Goal: Task Accomplishment & Management: Complete application form

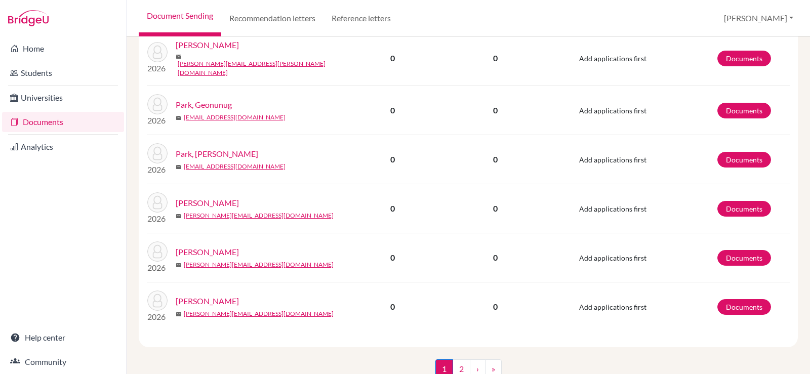
scroll to position [1035, 0]
click at [460, 359] on link "2" at bounding box center [461, 368] width 18 height 19
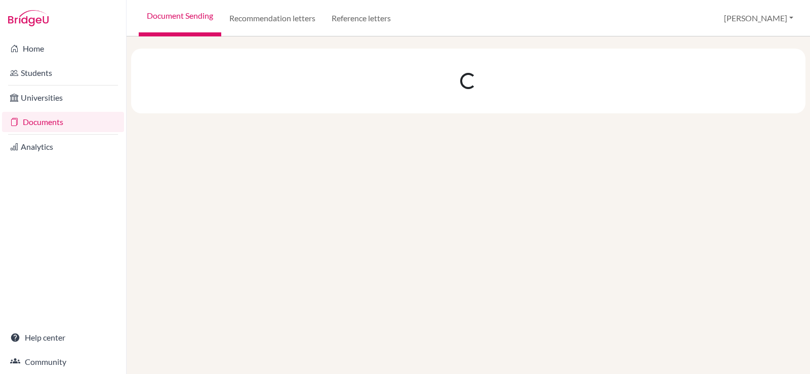
scroll to position [0, 0]
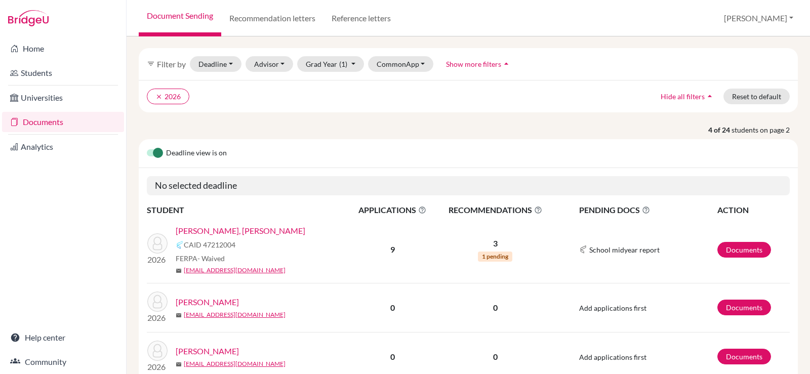
scroll to position [51, 0]
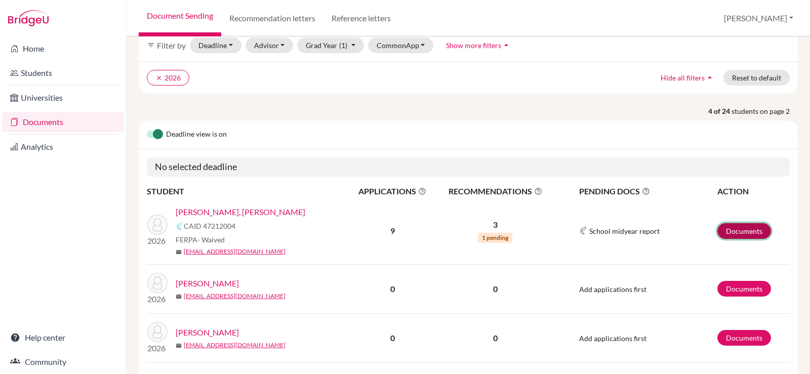
click at [734, 227] on link "Documents" at bounding box center [744, 231] width 54 height 16
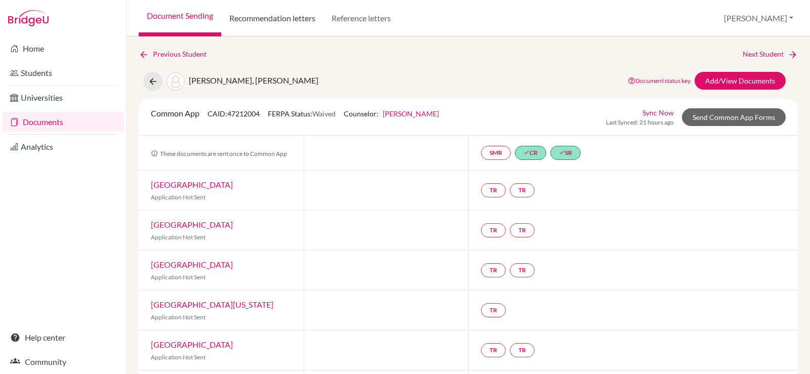
click at [281, 16] on link "Recommendation letters" at bounding box center [272, 18] width 102 height 36
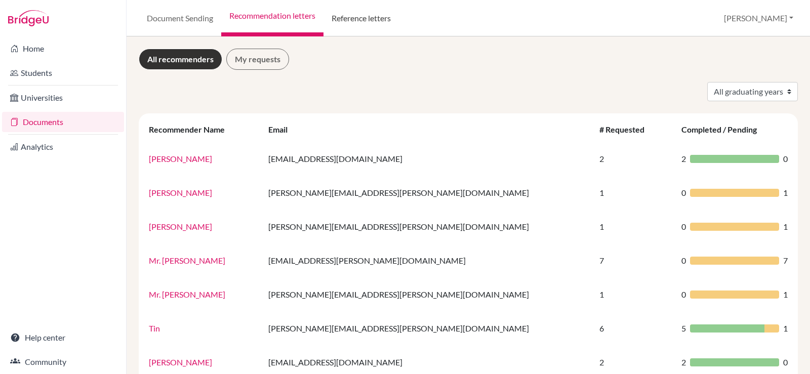
click at [368, 17] on link "Reference letters" at bounding box center [360, 18] width 75 height 36
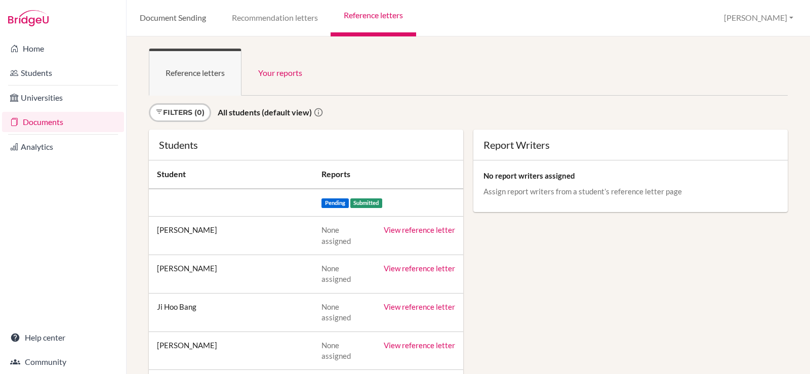
click at [190, 25] on link "Document Sending" at bounding box center [173, 18] width 92 height 36
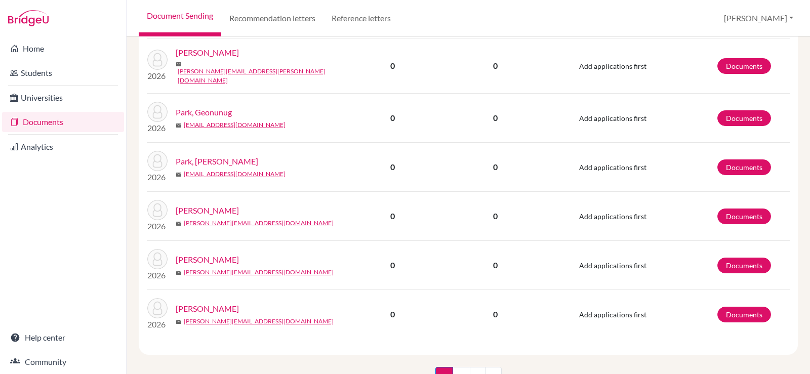
scroll to position [1035, 0]
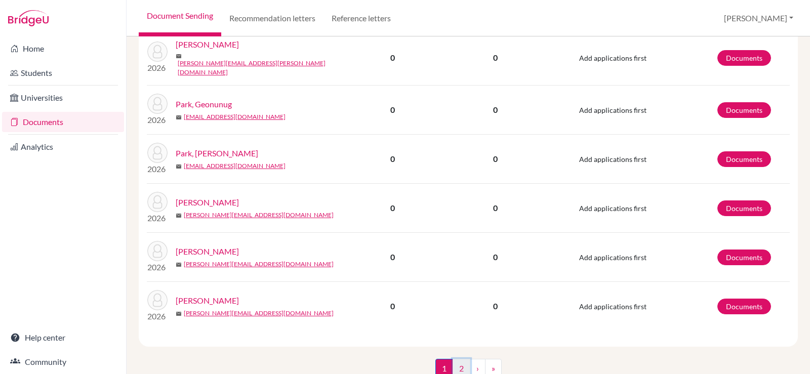
click at [455, 359] on link "2" at bounding box center [461, 368] width 18 height 19
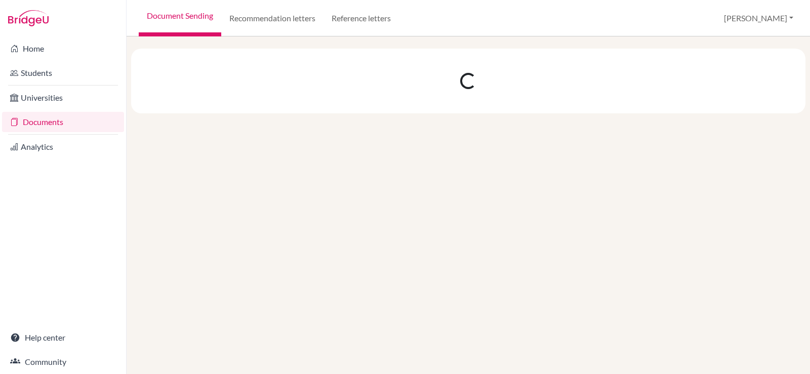
scroll to position [0, 0]
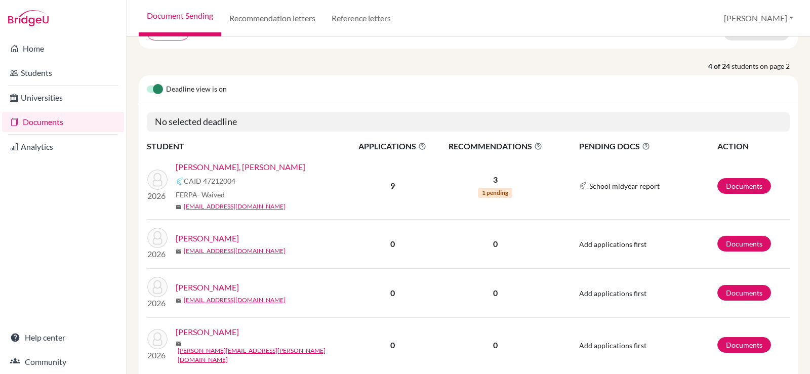
scroll to position [101, 0]
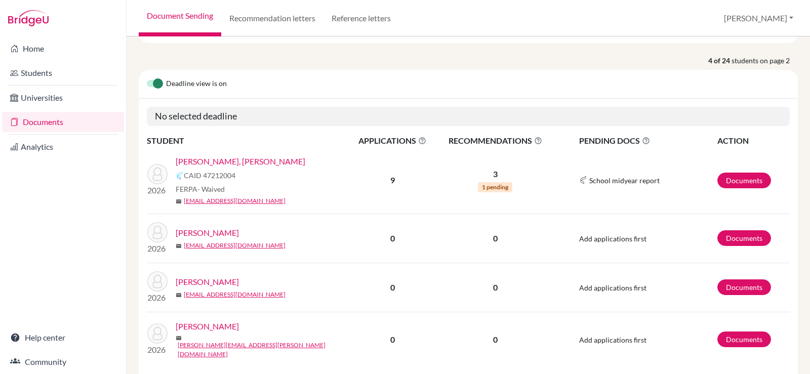
click at [210, 160] on link "[PERSON_NAME], [PERSON_NAME]" at bounding box center [241, 161] width 130 height 12
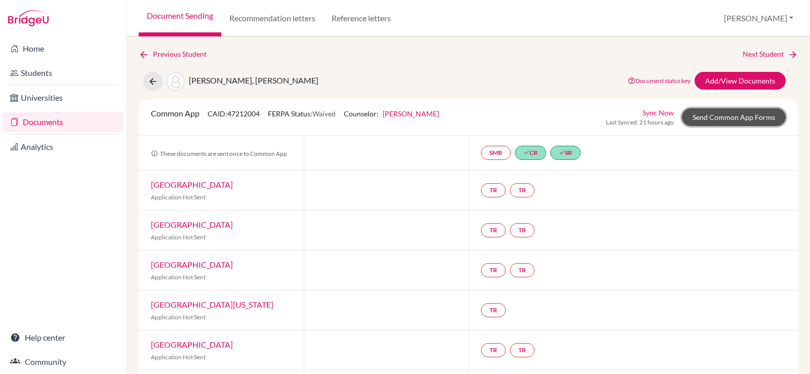
click at [712, 118] on link "Send Common App Forms" at bounding box center [734, 117] width 104 height 18
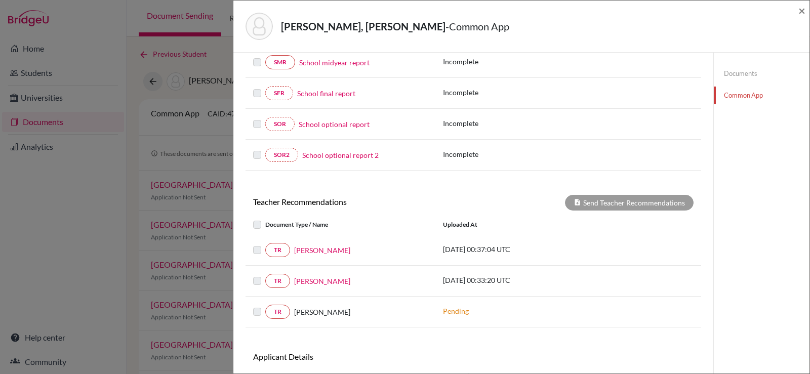
scroll to position [253, 0]
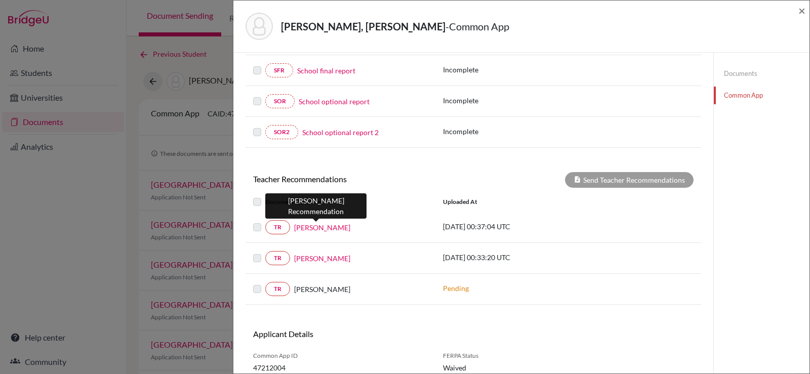
click at [309, 226] on link "[PERSON_NAME]" at bounding box center [322, 227] width 56 height 11
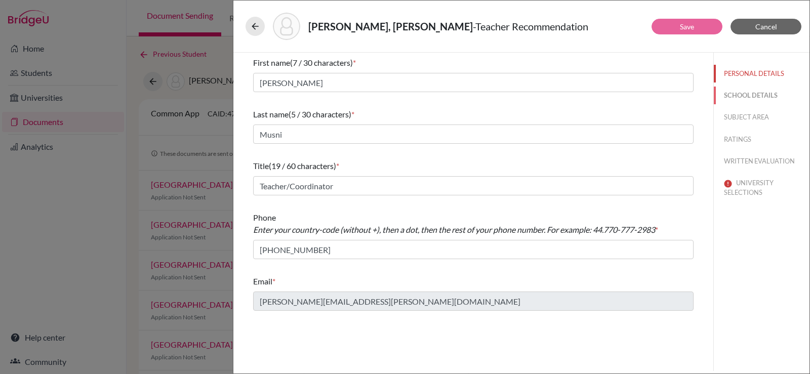
click at [758, 97] on button "SCHOOL DETAILS" at bounding box center [762, 96] width 96 height 18
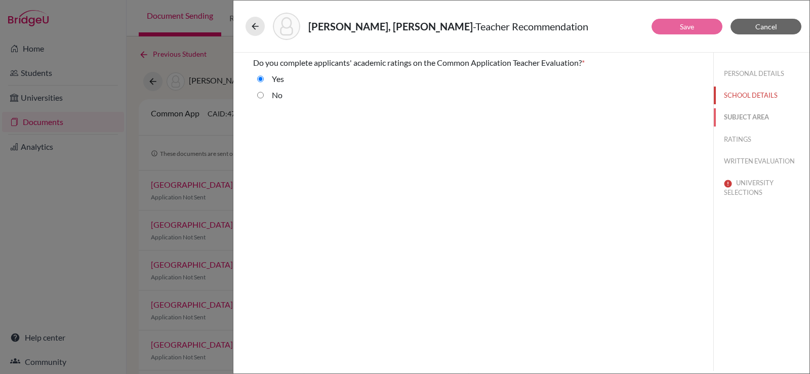
click at [755, 115] on button "SUBJECT AREA" at bounding box center [762, 117] width 96 height 18
select select "2"
click at [745, 135] on button "RATINGS" at bounding box center [762, 140] width 96 height 18
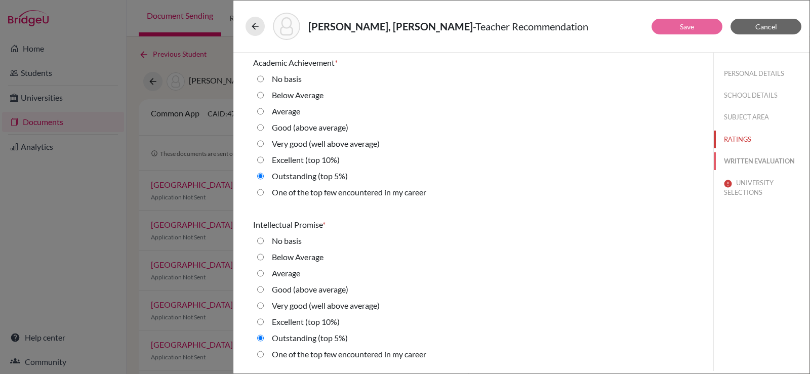
click at [747, 160] on button "WRITTEN EVALUATION" at bounding box center [762, 161] width 96 height 18
radio Average "true"
radio input "true"
radio average\) "true"
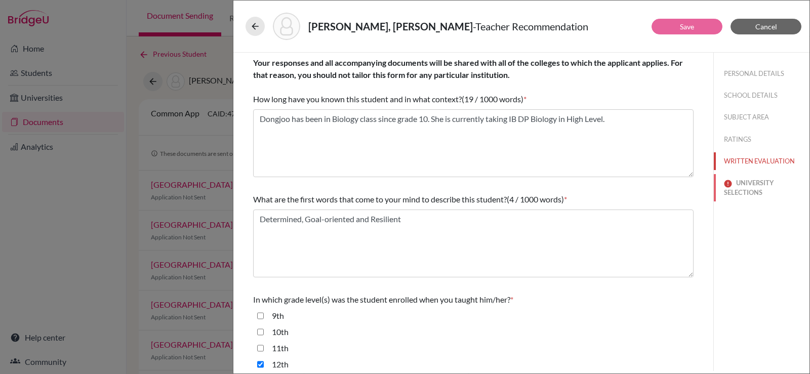
click at [750, 182] on button "UNIVERSITY SELECTIONS" at bounding box center [762, 187] width 96 height 27
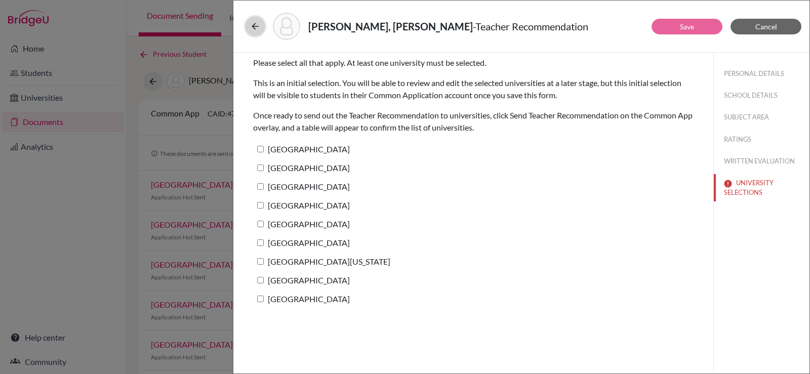
click at [252, 23] on icon at bounding box center [255, 26] width 10 height 10
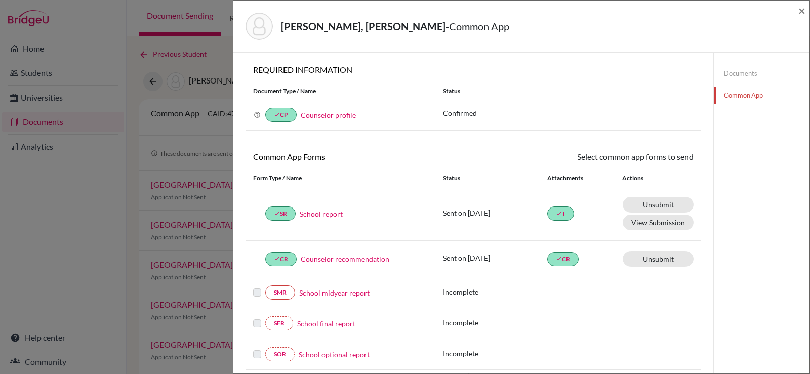
click at [733, 71] on link "Documents" at bounding box center [762, 74] width 96 height 18
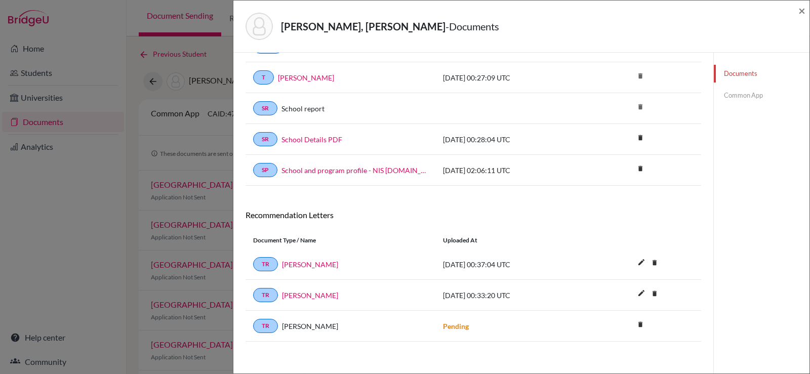
scroll to position [106, 0]
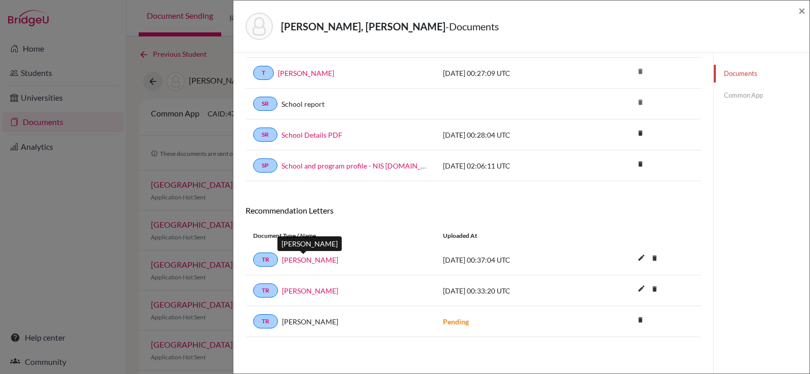
click at [291, 260] on link "Katrina Musni" at bounding box center [310, 260] width 56 height 11
click at [316, 292] on link "Katrina Musni" at bounding box center [310, 290] width 56 height 11
click at [729, 100] on link "Common App" at bounding box center [762, 96] width 96 height 18
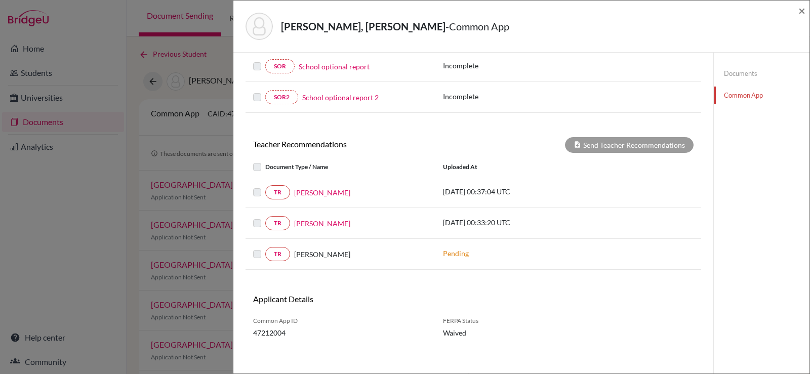
scroll to position [293, 0]
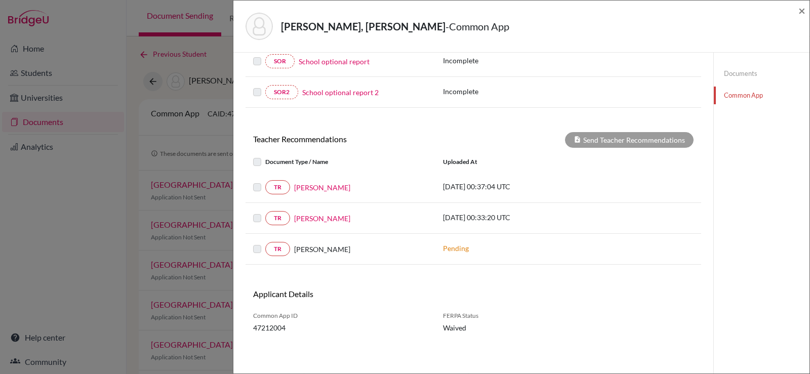
click at [265, 181] on label at bounding box center [265, 181] width 0 height 0
click at [265, 212] on label at bounding box center [265, 212] width 0 height 0
click at [265, 156] on label at bounding box center [265, 156] width 0 height 0
click at [798, 9] on span "×" at bounding box center [801, 10] width 7 height 15
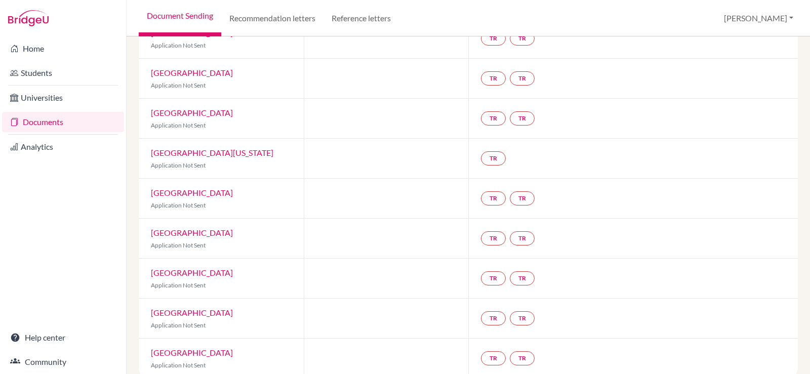
scroll to position [168, 0]
